Goal: Find specific page/section: Find specific page/section

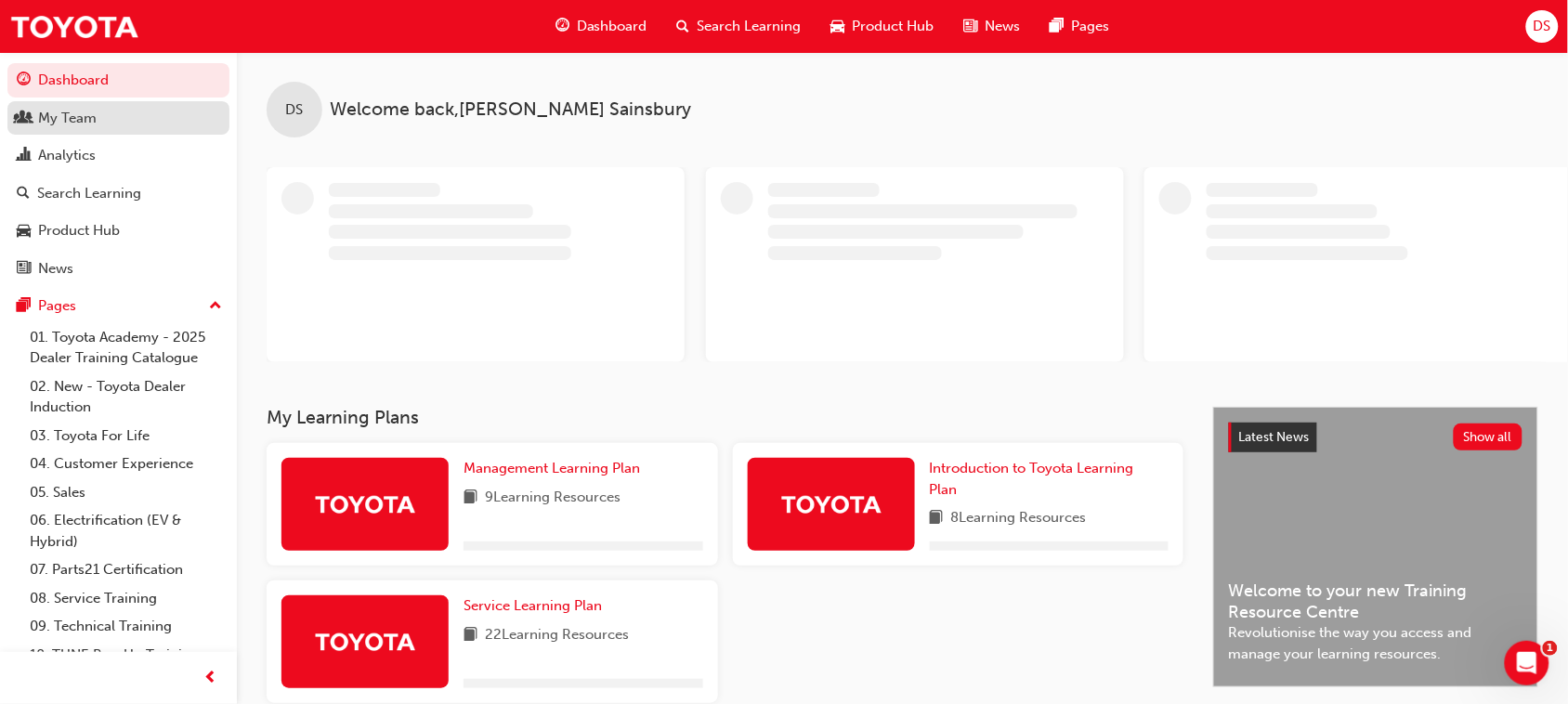
click at [53, 113] on div "My Team" at bounding box center [67, 118] width 59 height 22
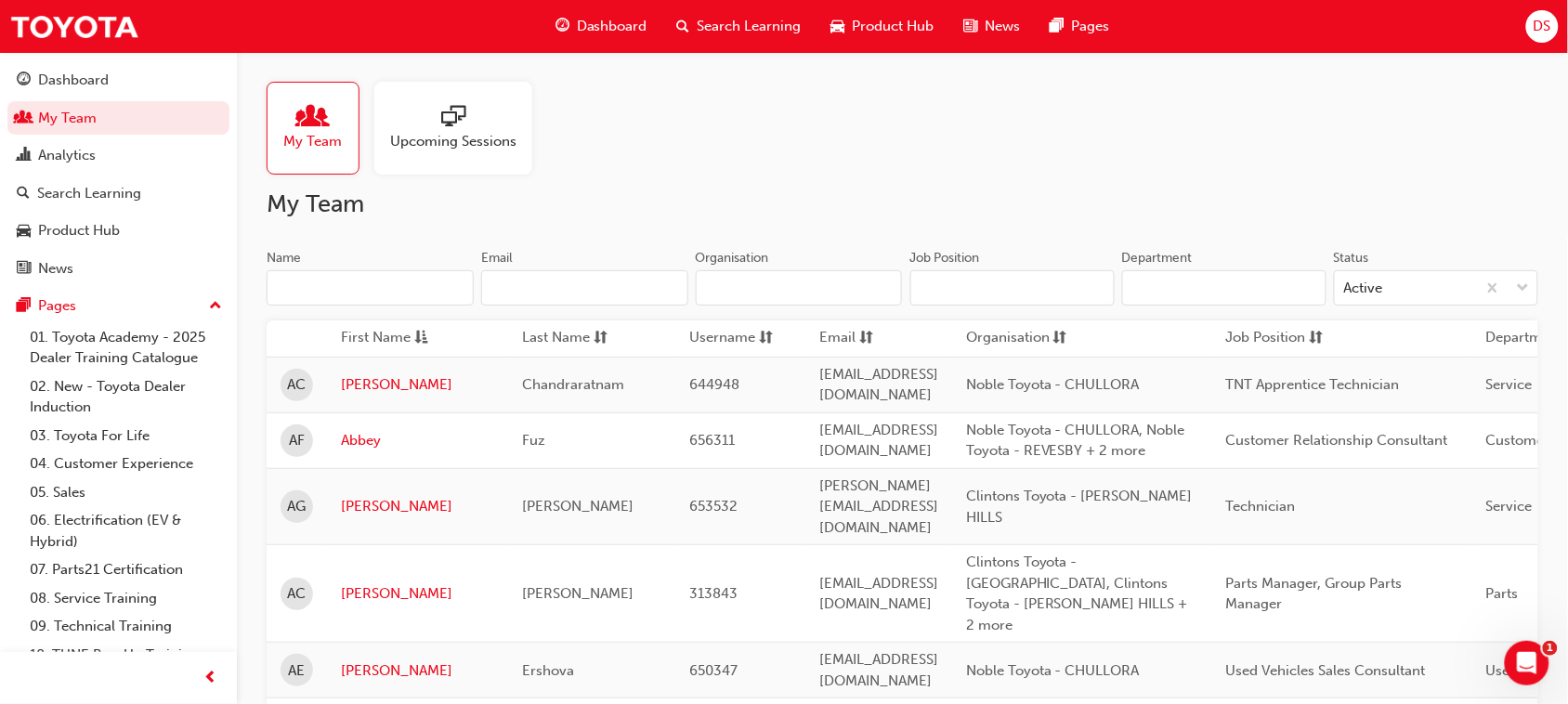
click at [402, 294] on input "Name" at bounding box center [370, 288] width 207 height 36
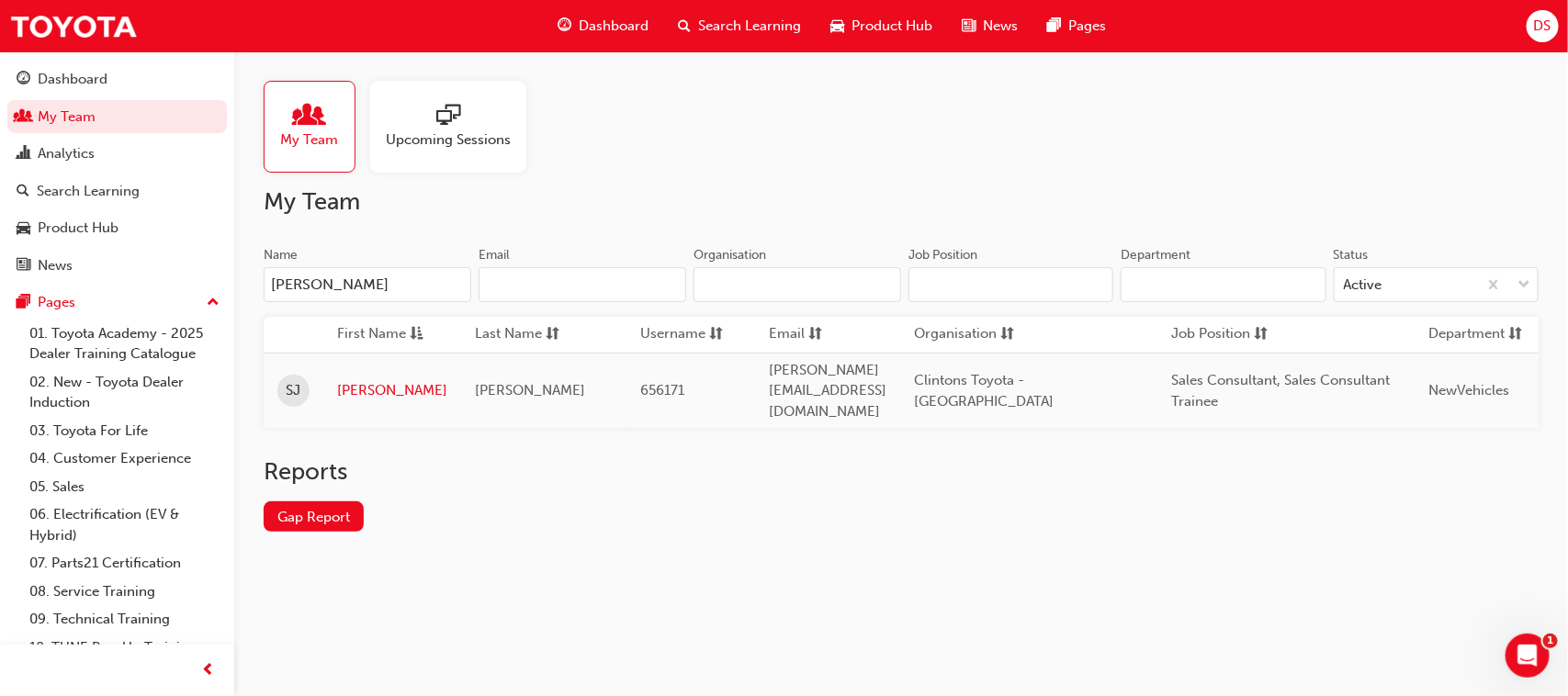
drag, startPoint x: 396, startPoint y: 283, endPoint x: 175, endPoint y: 285, distance: 221.0
click at [175, 285] on div "Dashboard My Team Analytics Search Learning Product Hub News Pages Pages 01. To…" at bounding box center [784, 348] width 1568 height 696
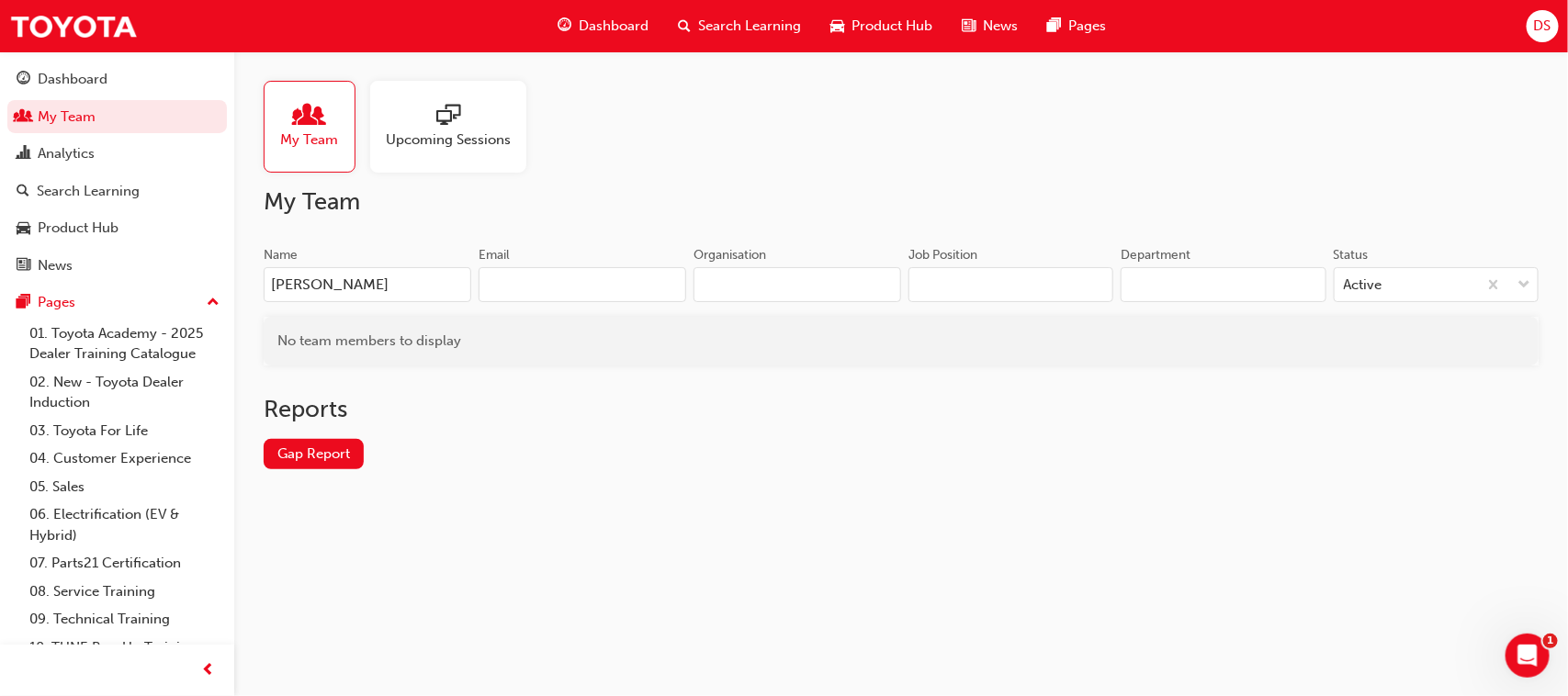
click at [329, 292] on input "[PERSON_NAME]" at bounding box center [367, 285] width 207 height 35
type input "[PERSON_NAME]"
